Goal: Task Accomplishment & Management: Use online tool/utility

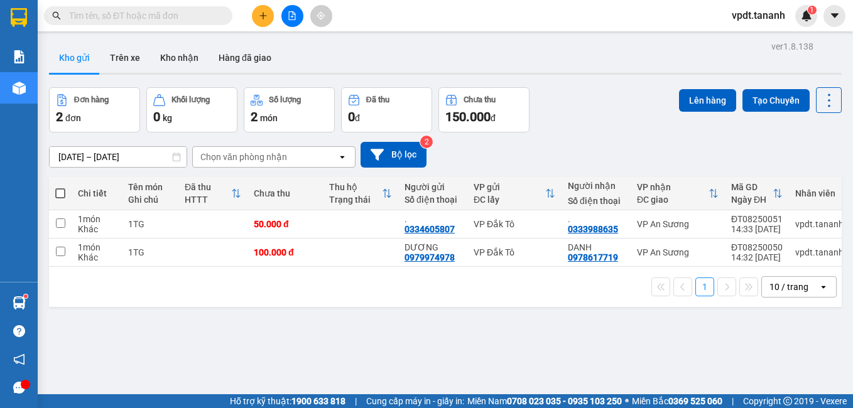
click at [63, 193] on span at bounding box center [60, 193] width 10 height 10
click at [60, 187] on input "checkbox" at bounding box center [60, 187] width 0 height 0
checkbox input "true"
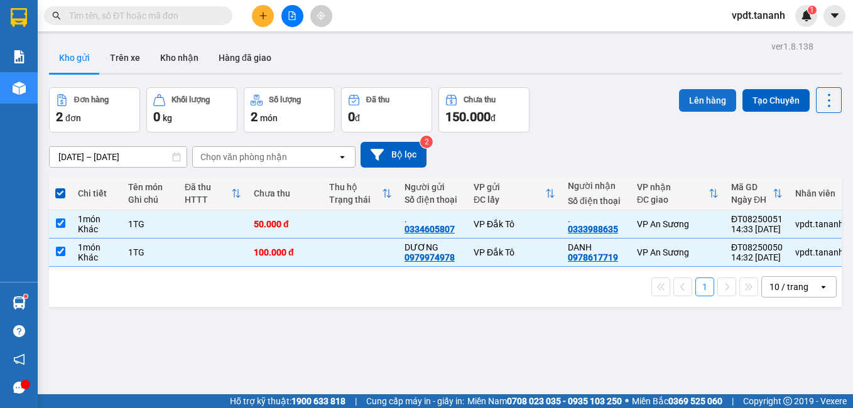
click at [696, 95] on button "Lên hàng" at bounding box center [707, 100] width 57 height 23
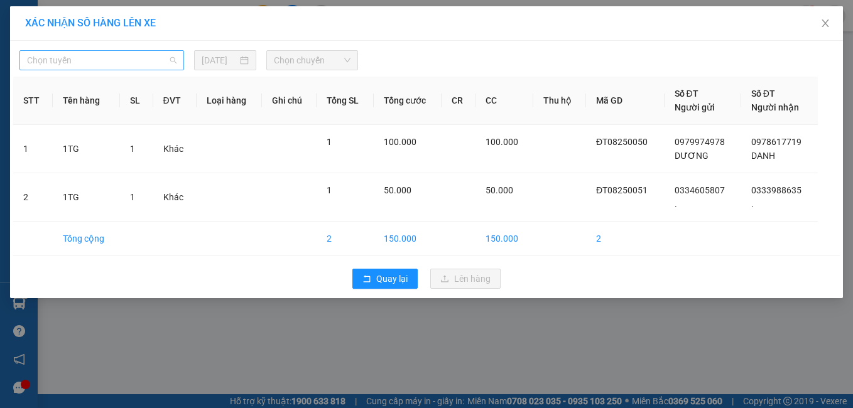
click at [102, 60] on span "Chọn tuyến" at bounding box center [101, 60] width 149 height 19
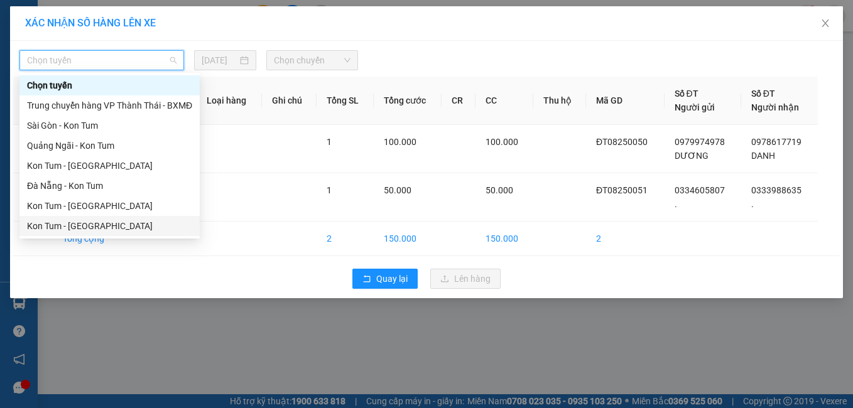
click at [115, 229] on div "Kon Tum - [GEOGRAPHIC_DATA]" at bounding box center [109, 226] width 165 height 14
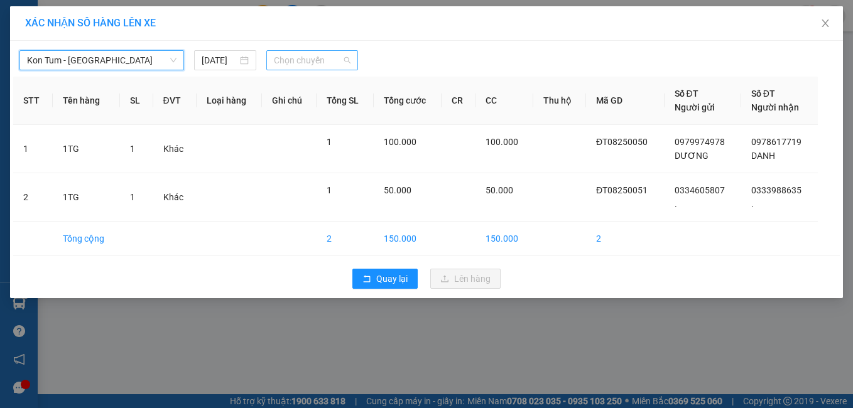
click at [308, 62] on span "Chọn chuyến" at bounding box center [312, 60] width 77 height 19
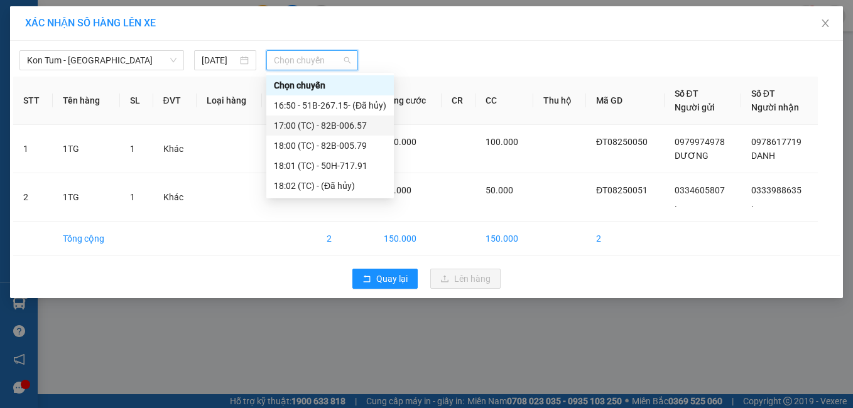
click at [318, 121] on div "17:00 (TC) - 82B-006.57" at bounding box center [330, 126] width 112 height 14
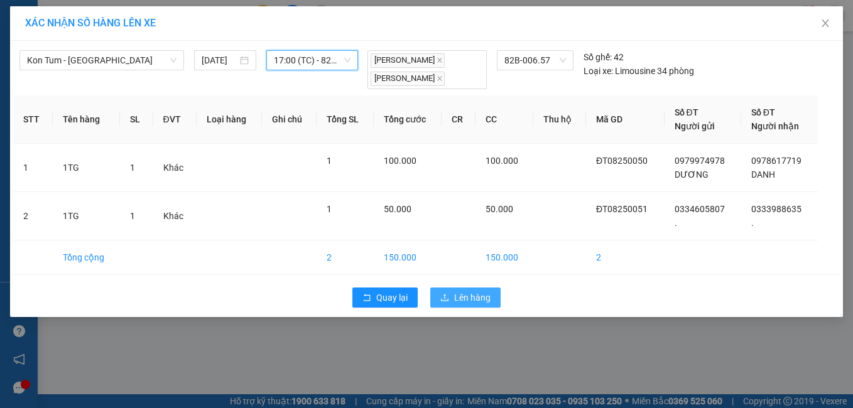
click at [459, 295] on span "Lên hàng" at bounding box center [472, 298] width 36 height 14
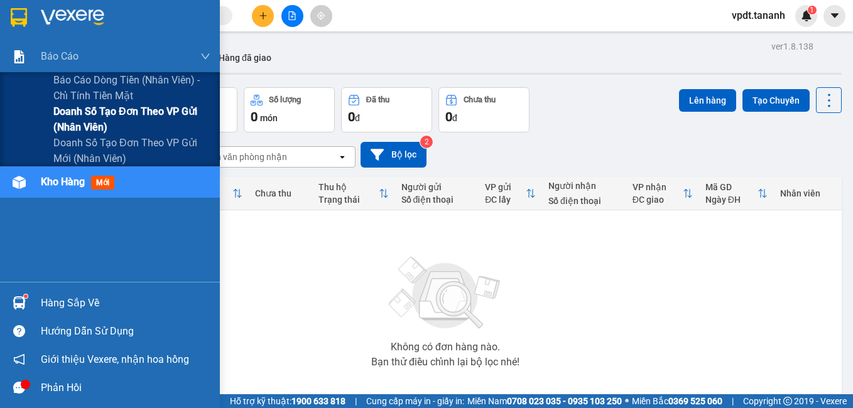
click at [108, 111] on span "Doanh số tạo đơn theo VP gửi (nhân viên)" at bounding box center [131, 119] width 157 height 31
